Goal: Book appointment/travel/reservation

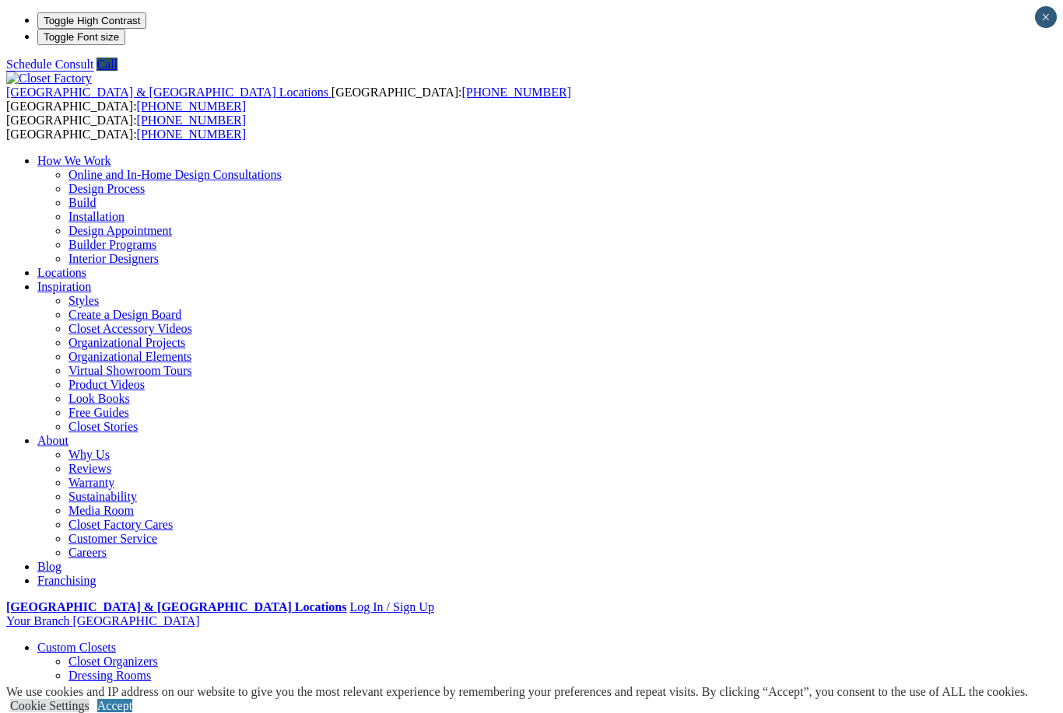
click at [68, 697] on link "Reach-in Closets" at bounding box center [110, 703] width 85 height 13
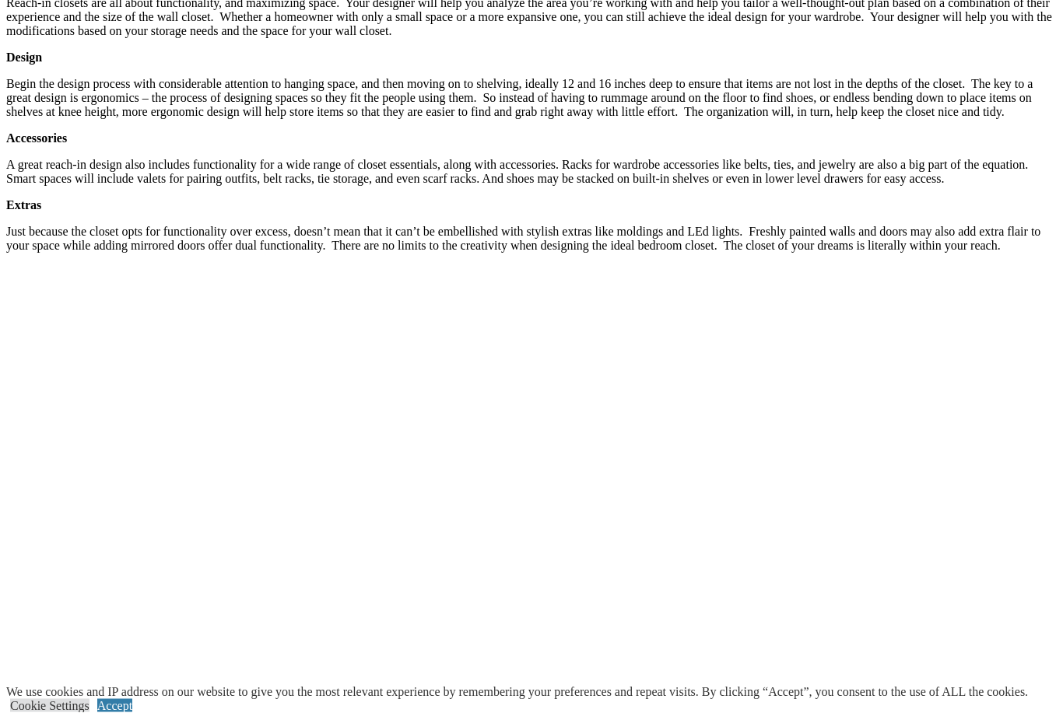
scroll to position [2168, 0]
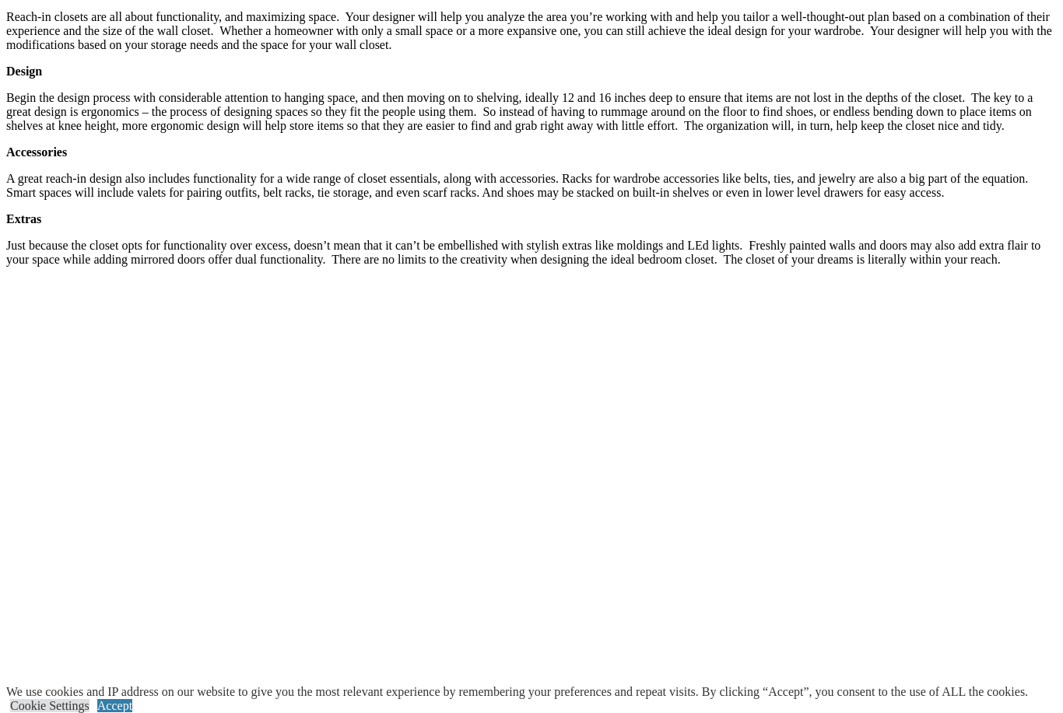
click at [132, 713] on link "Accept" at bounding box center [114, 705] width 35 height 13
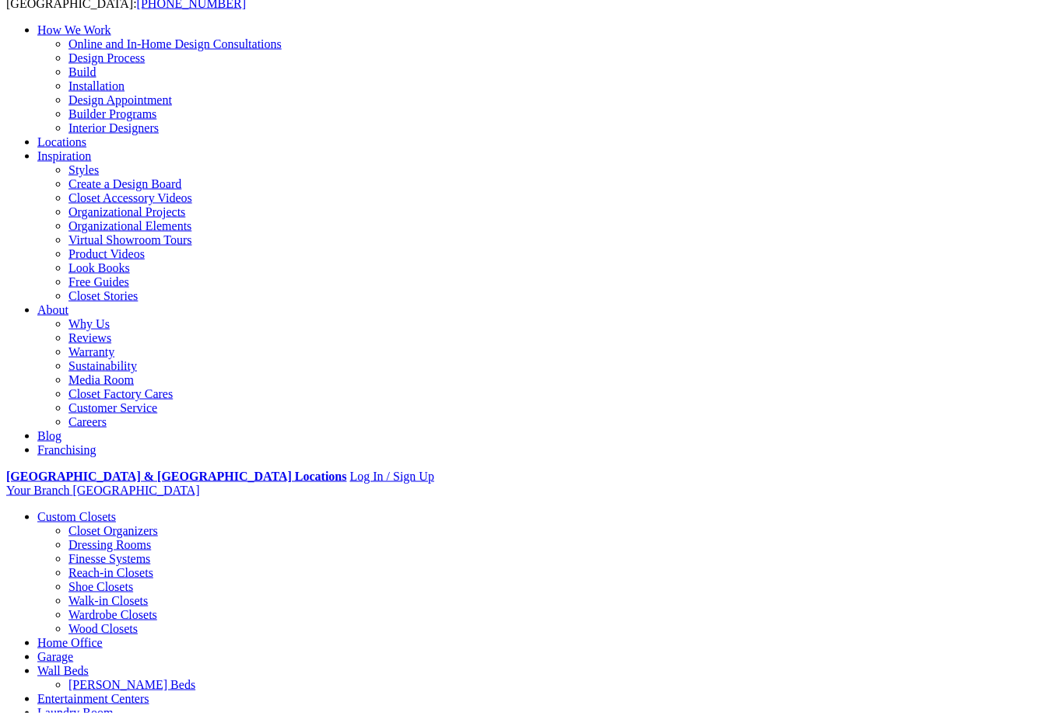
scroll to position [0, 0]
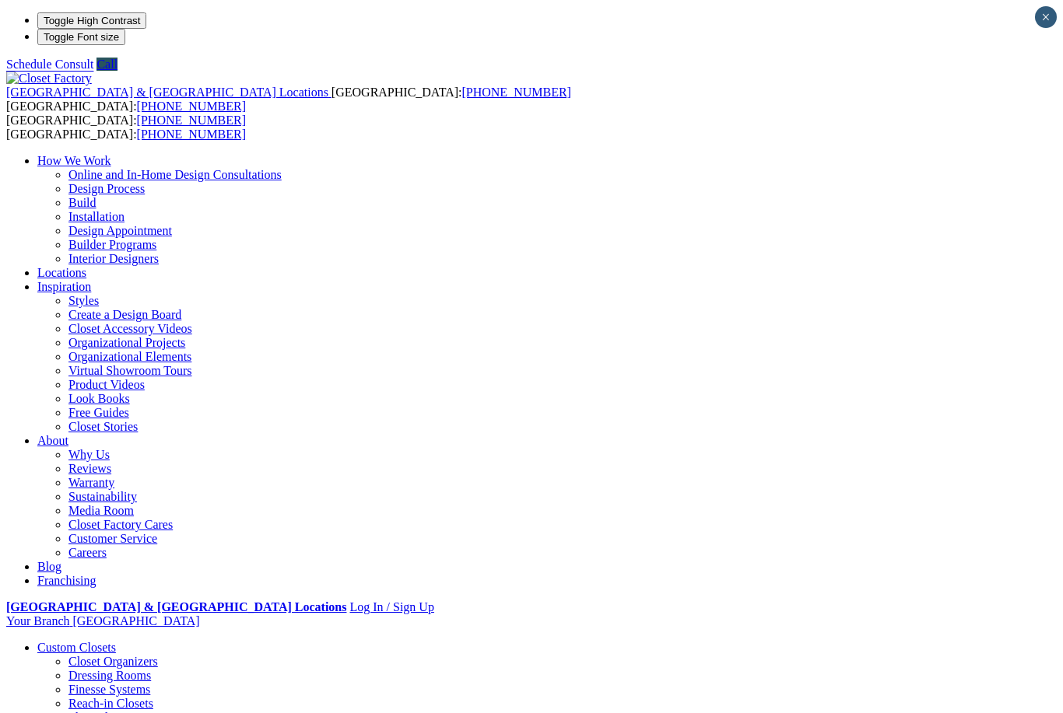
click at [1023, 615] on li "Your Branch Atlanta ZIP code *" at bounding box center [531, 622] width 1050 height 14
click at [1015, 615] on li "Your Branch Atlanta ZIP code ***** *" at bounding box center [531, 622] width 1050 height 14
click input "*" at bounding box center [0, 0] width 0 height 0
